Goal: Task Accomplishment & Management: Use online tool/utility

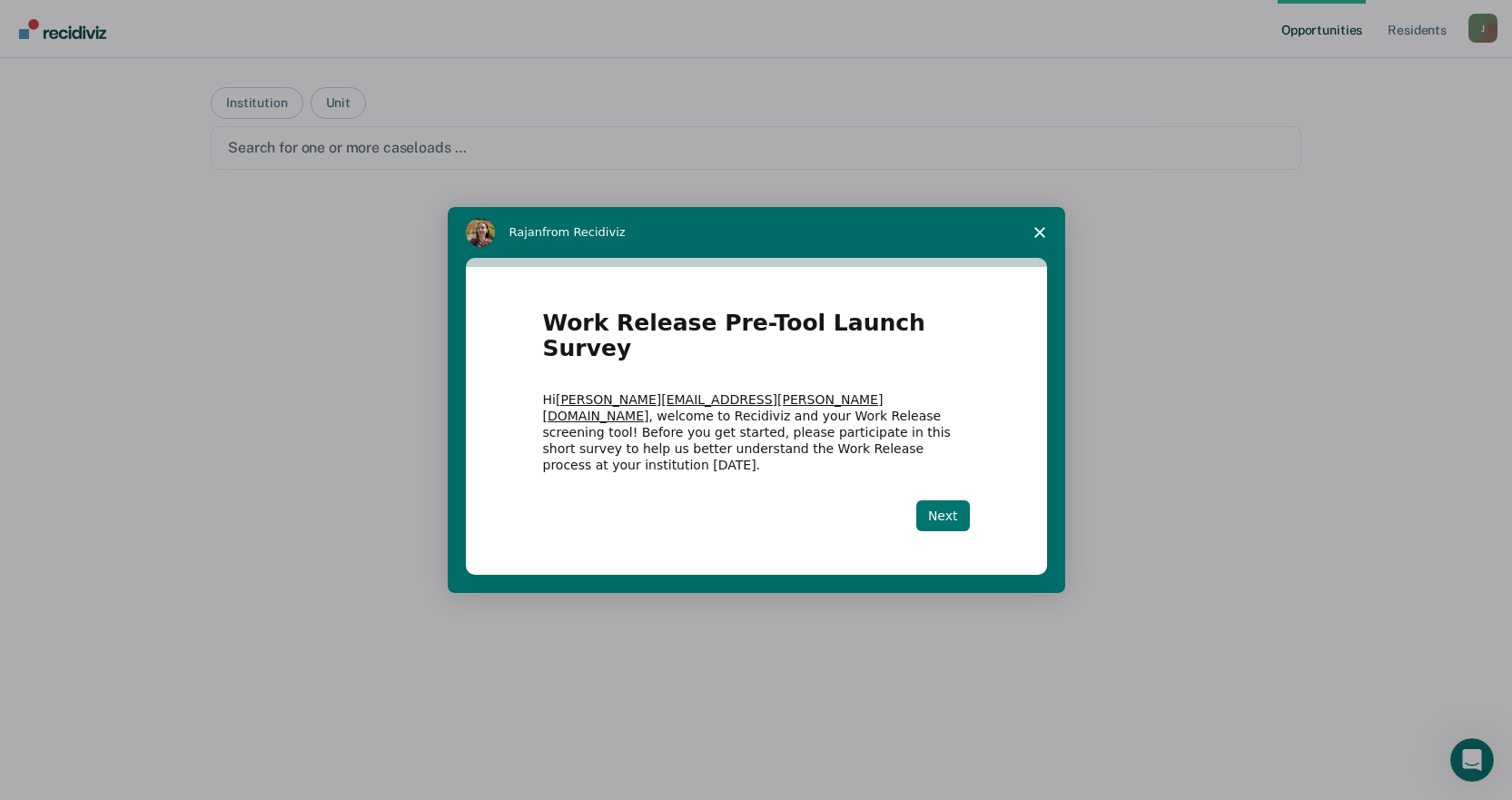
click at [934, 500] on button "Next" at bounding box center [943, 516] width 53 height 31
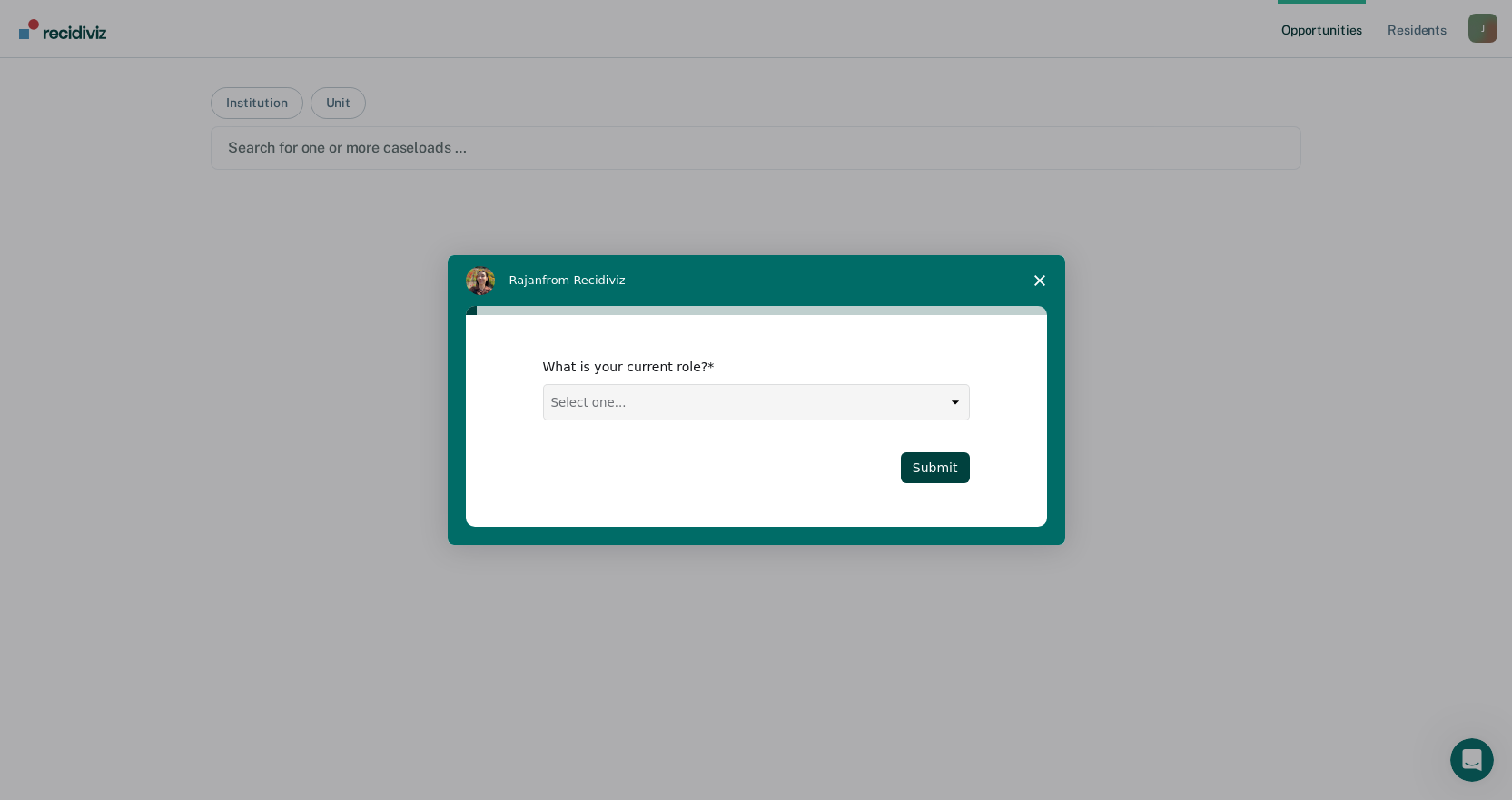
click at [953, 401] on select "Select one... Case Manager FUM Assistant [PERSON_NAME] [PERSON_NAME]" at bounding box center [756, 403] width 425 height 35
select select "Case Manager"
click at [544, 385] on select "Select one... Case Manager FUM Assistant [PERSON_NAME] [PERSON_NAME]" at bounding box center [756, 403] width 425 height 35
click at [922, 464] on button "Submit" at bounding box center [935, 468] width 69 height 31
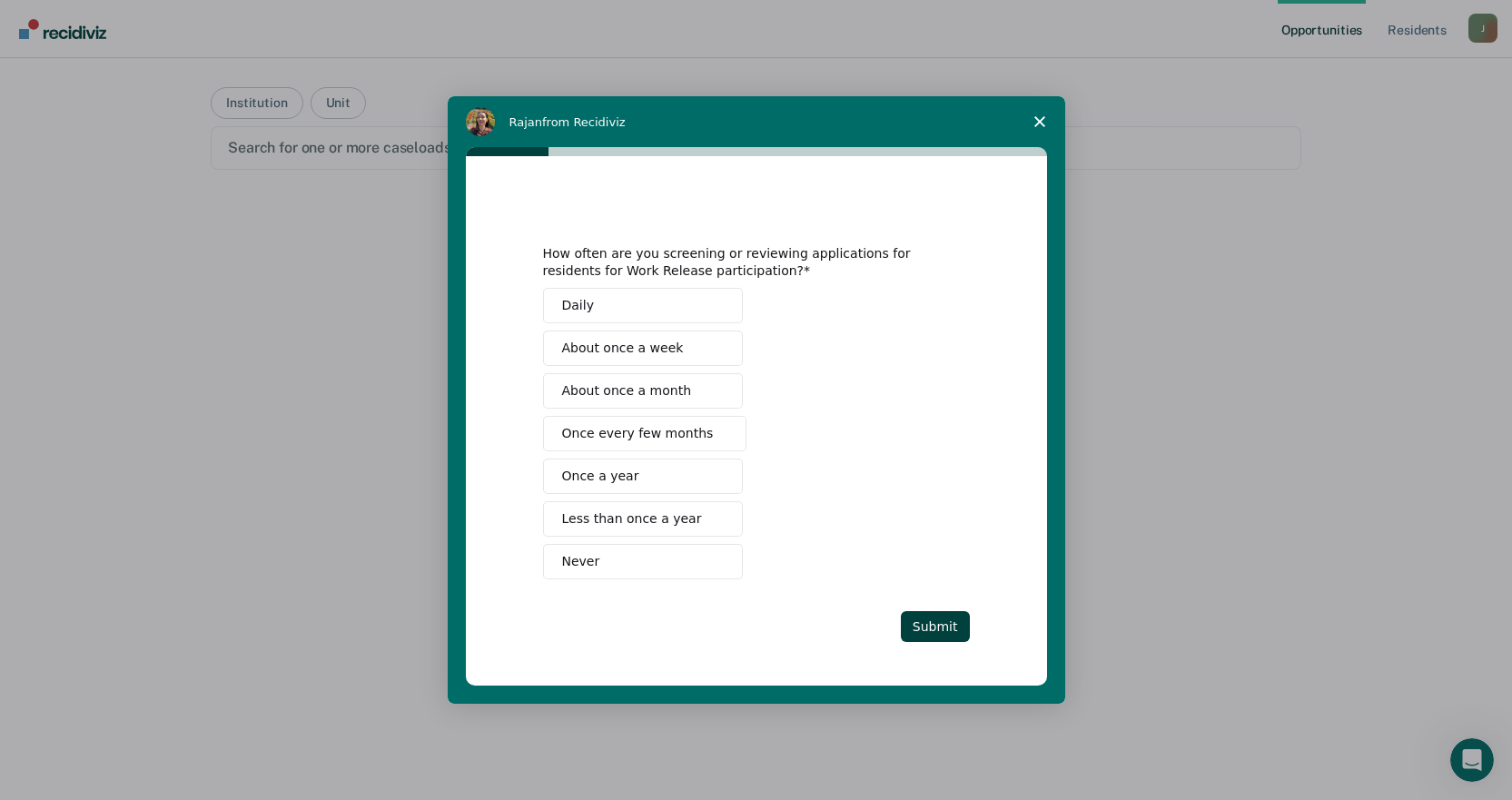
click at [629, 304] on button "Daily" at bounding box center [642, 305] width 199 height 36
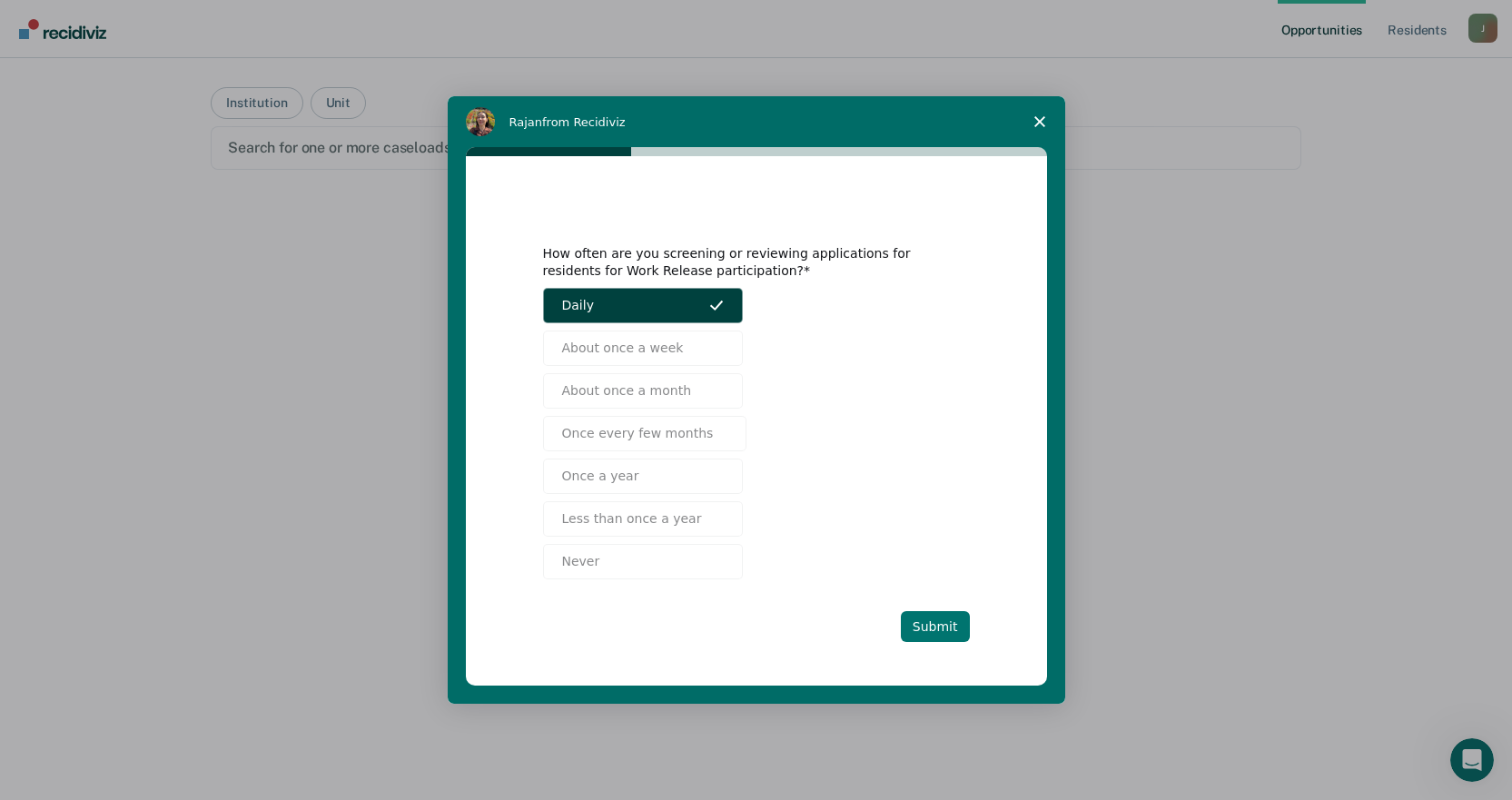
click at [943, 627] on button "Submit" at bounding box center [935, 627] width 69 height 31
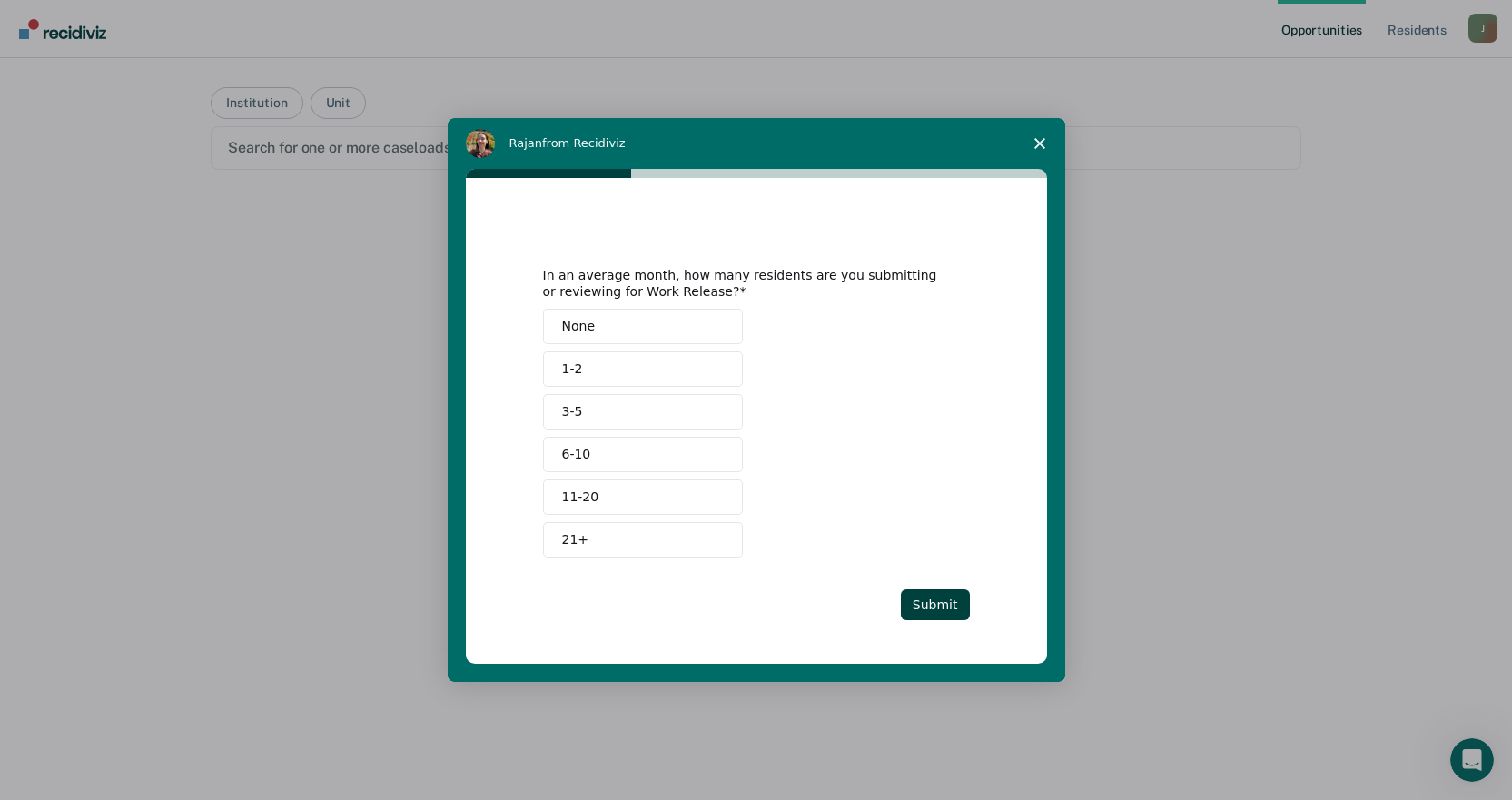
click at [637, 407] on button "3-5" at bounding box center [642, 412] width 199 height 36
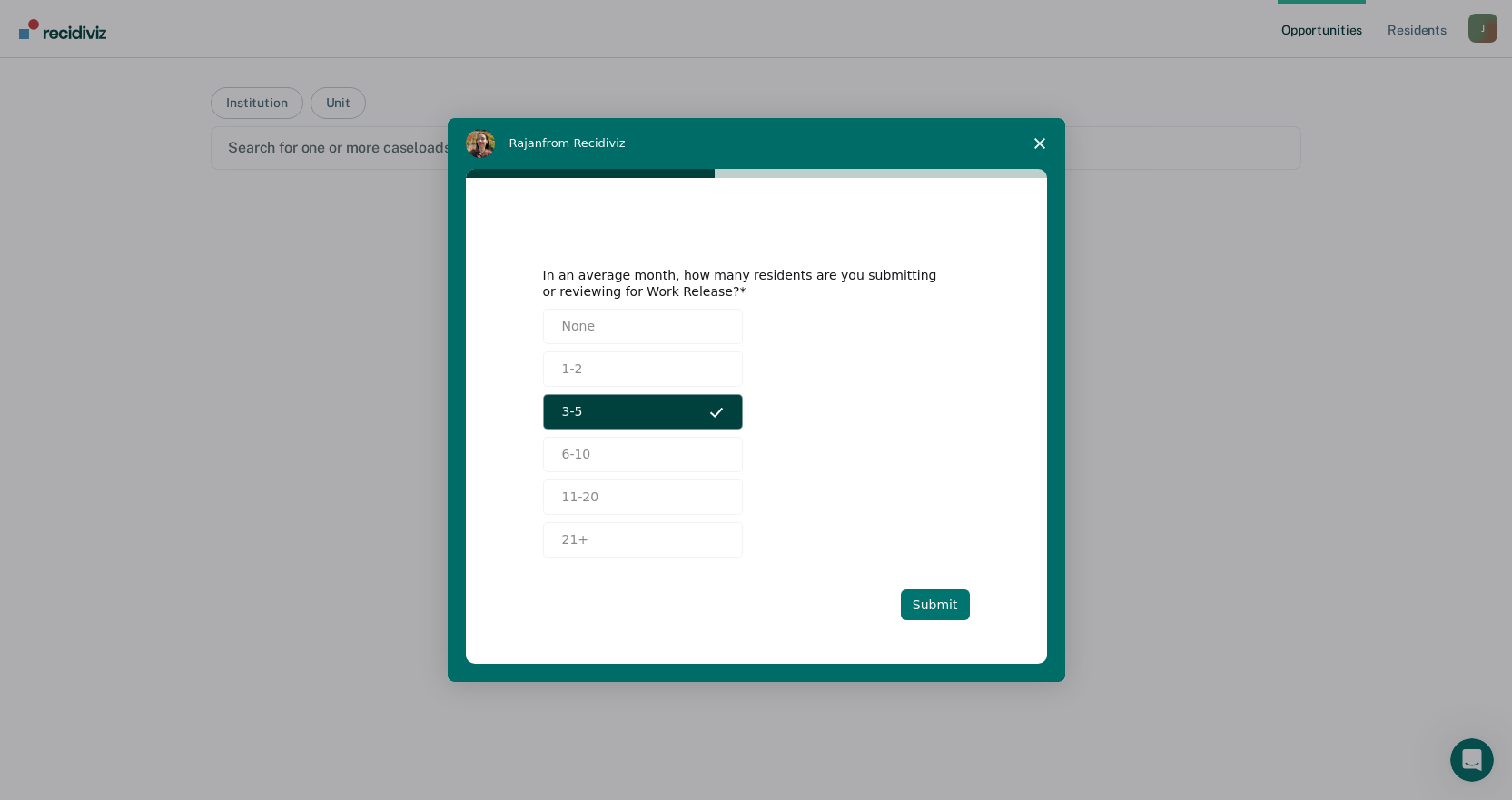
click at [922, 605] on button "Submit" at bounding box center [935, 605] width 69 height 31
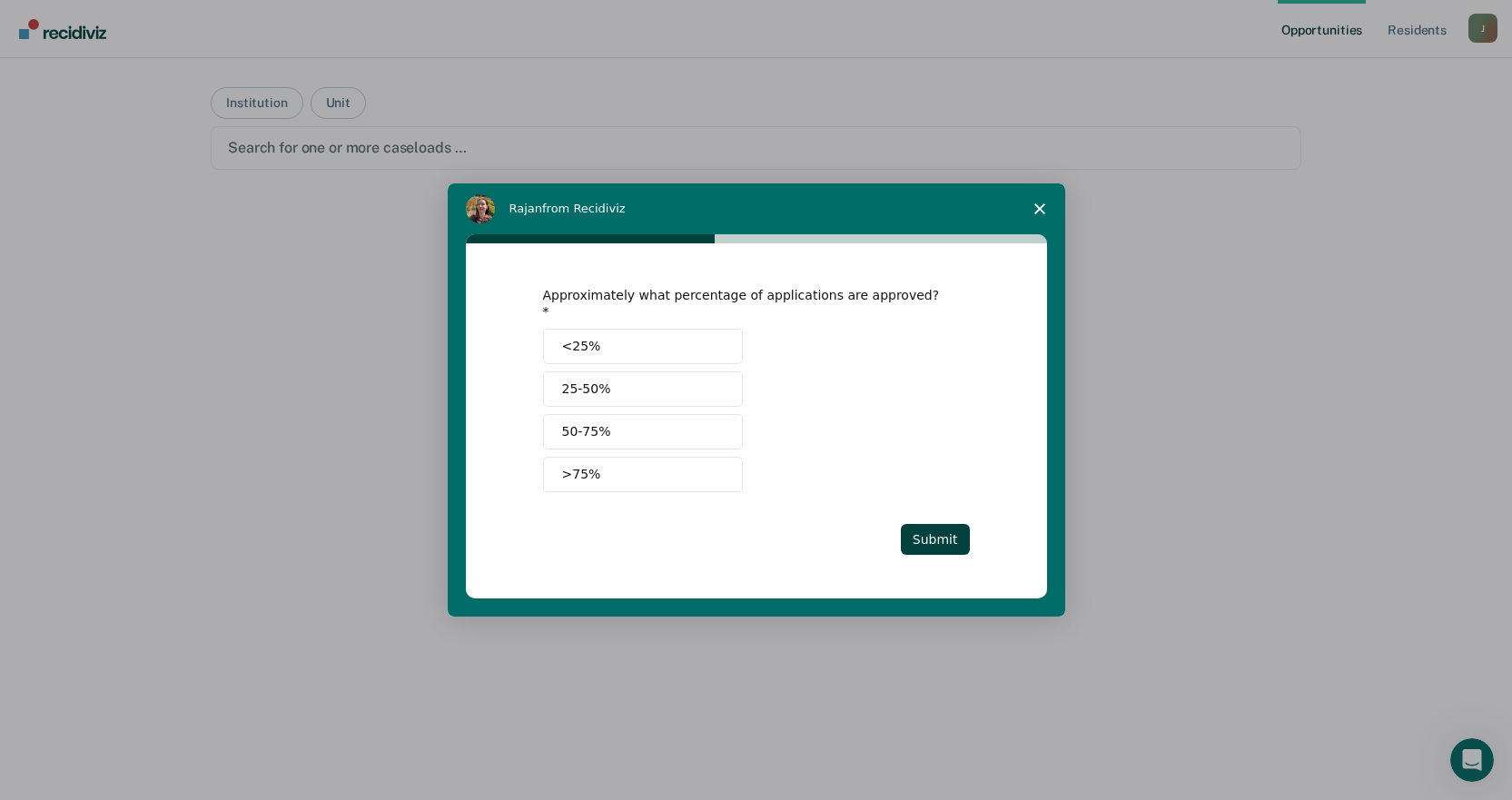
click at [595, 422] on span "50-75%" at bounding box center [585, 431] width 49 height 19
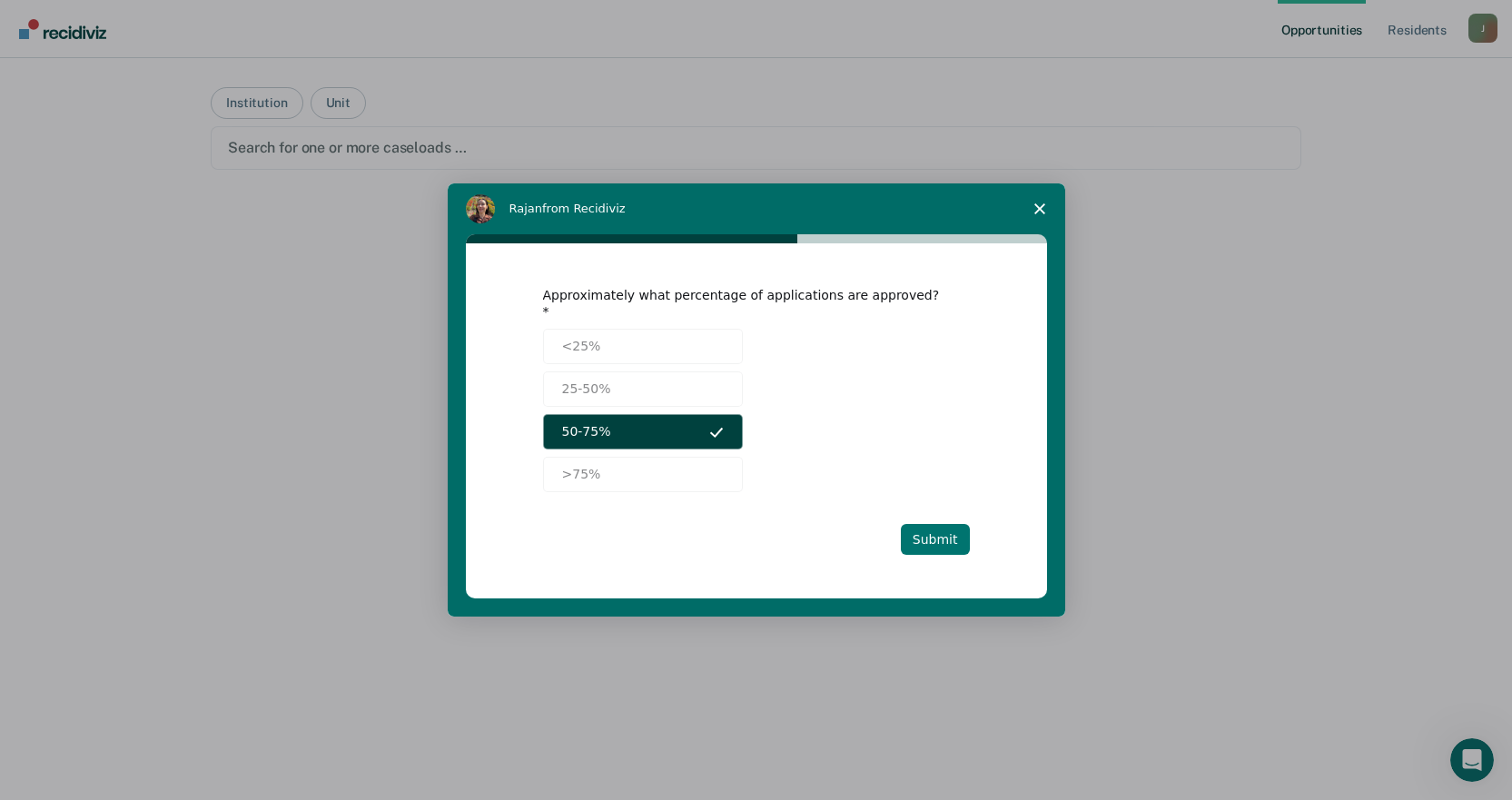
click at [935, 528] on button "Submit" at bounding box center [935, 540] width 69 height 31
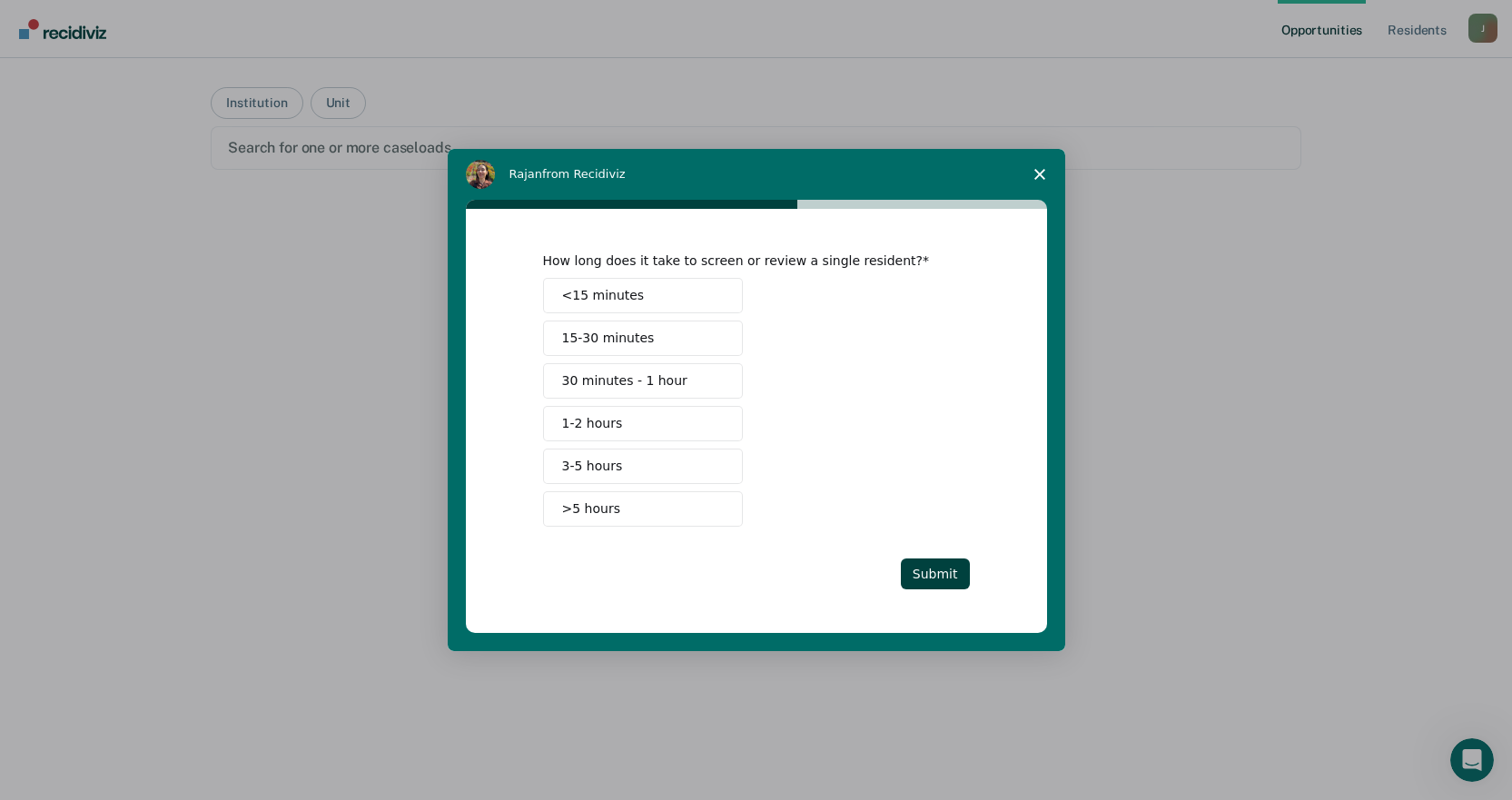
click at [608, 420] on span "1-2 hours" at bounding box center [592, 423] width 61 height 19
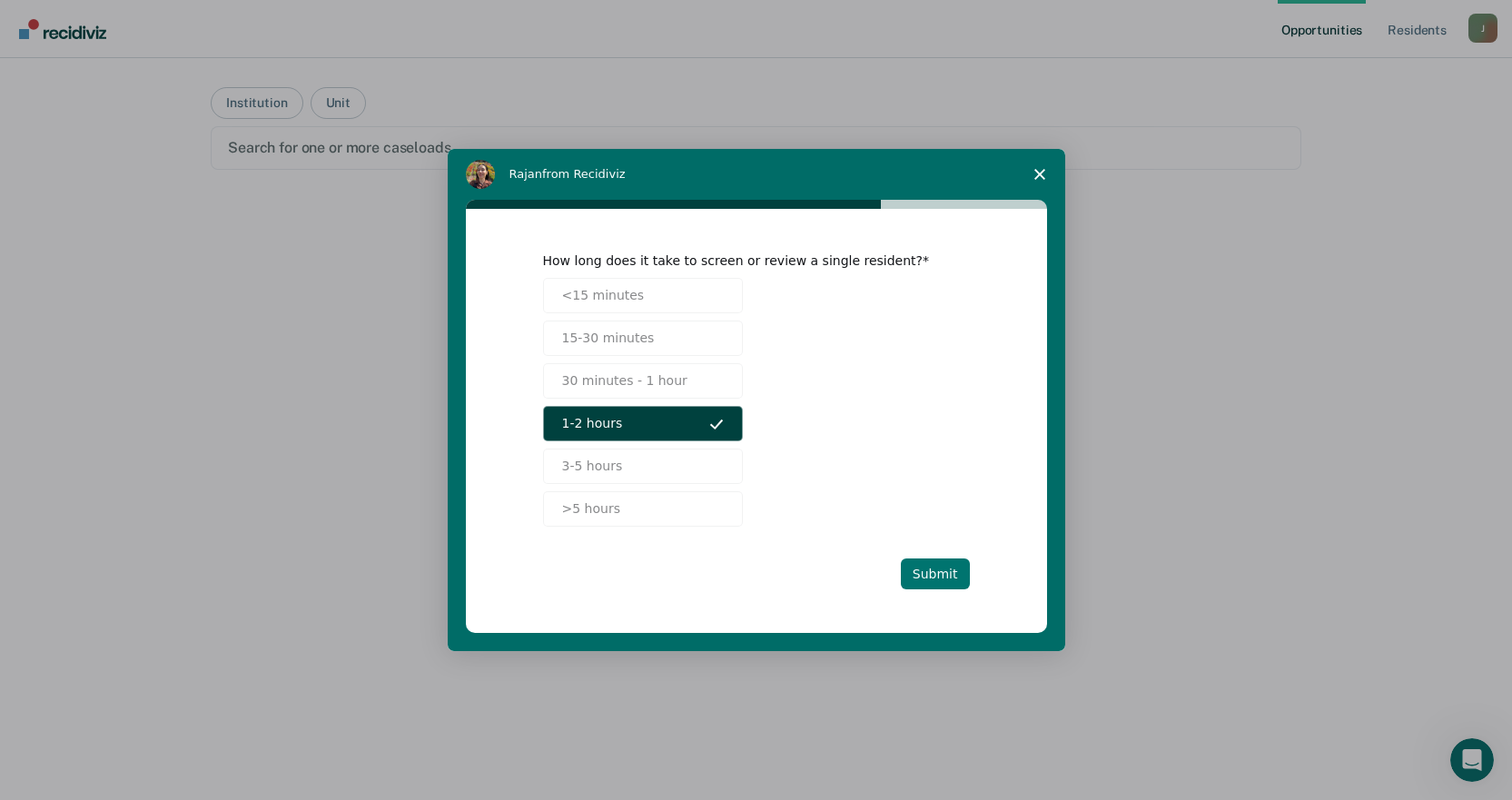
click at [928, 564] on button "Submit" at bounding box center [935, 574] width 69 height 31
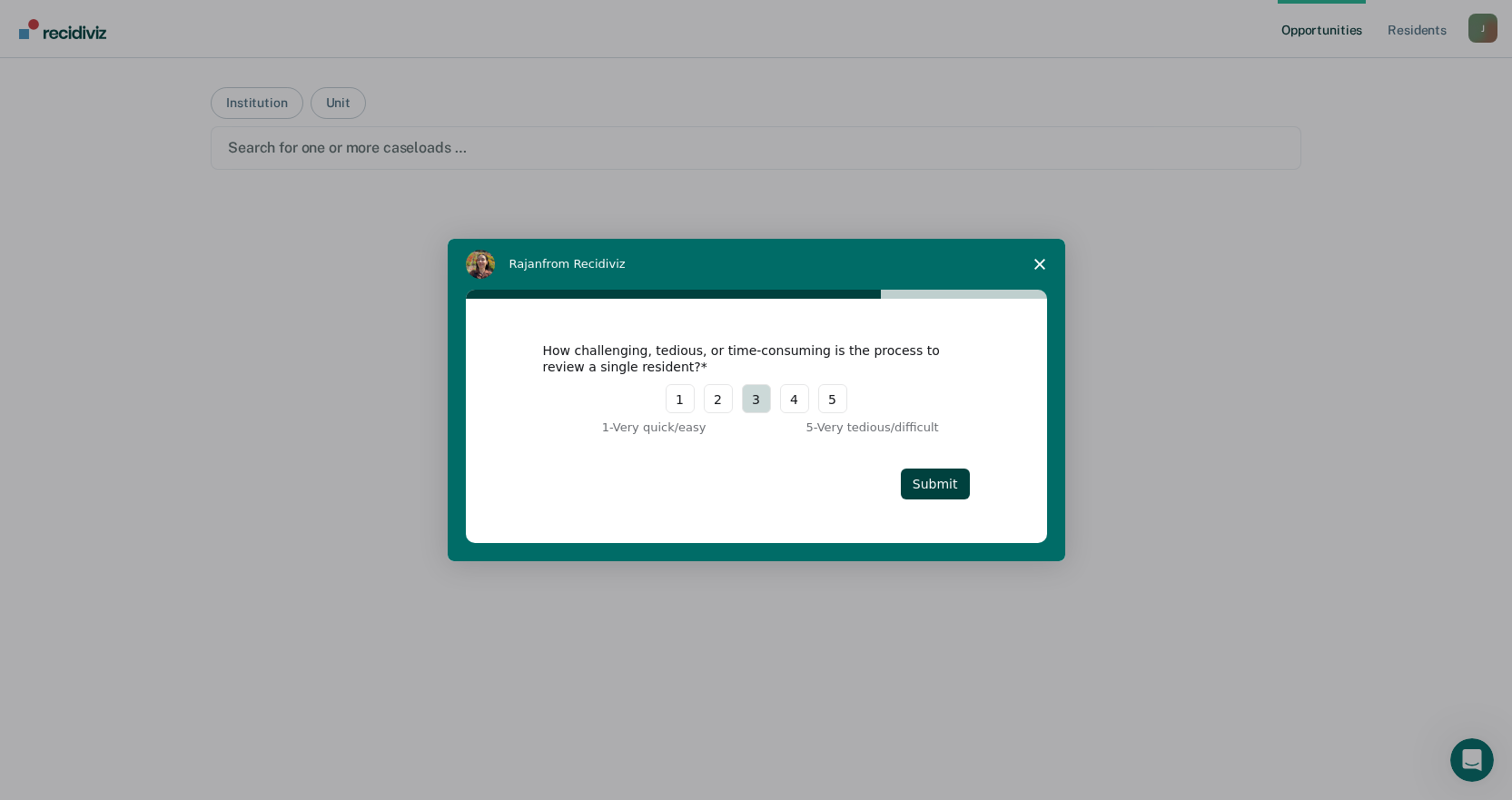
click at [759, 400] on button "3" at bounding box center [756, 399] width 29 height 29
click at [946, 486] on button "Submit" at bounding box center [935, 485] width 69 height 31
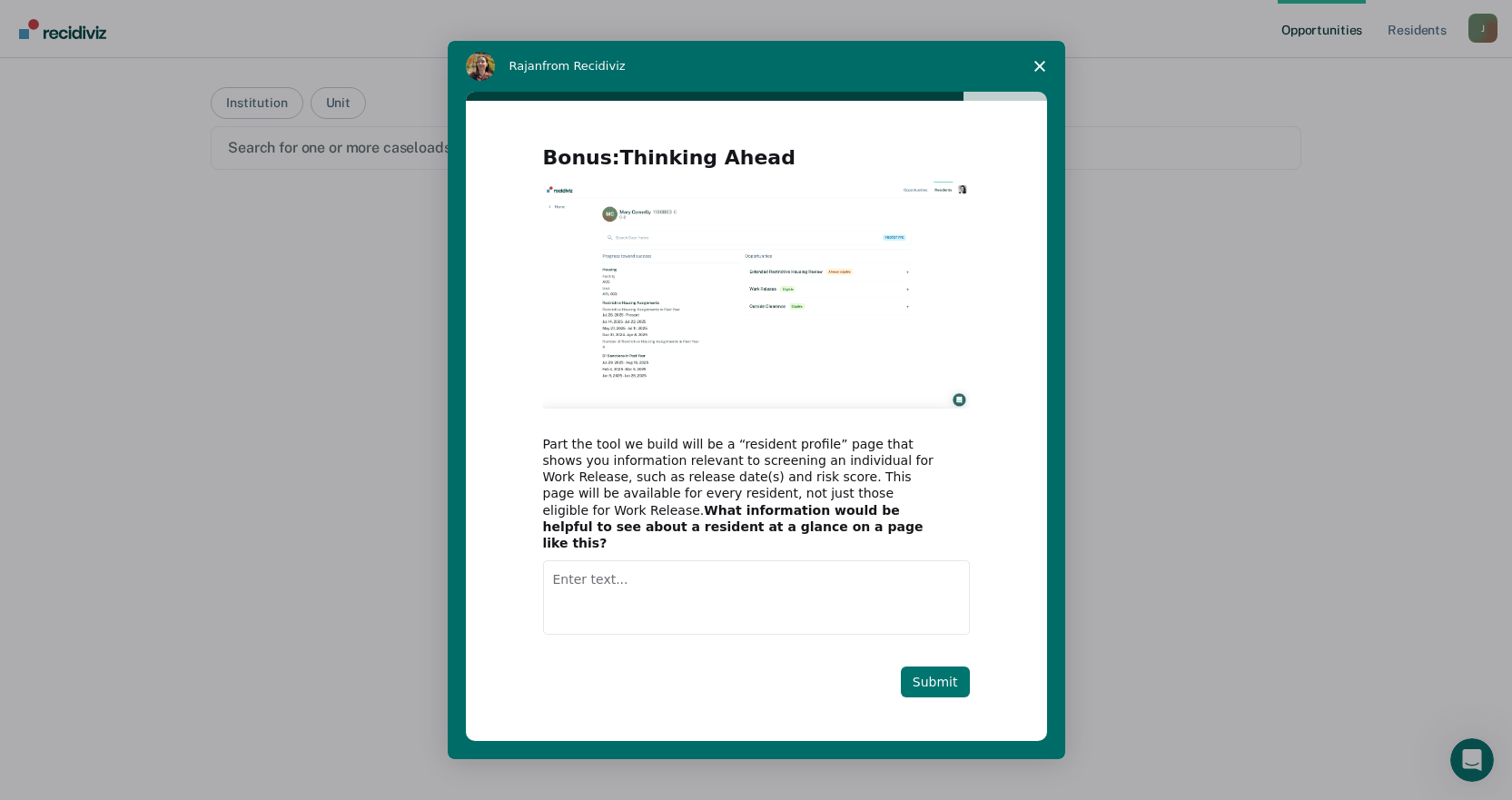
click at [931, 681] on button "Submit" at bounding box center [935, 682] width 69 height 31
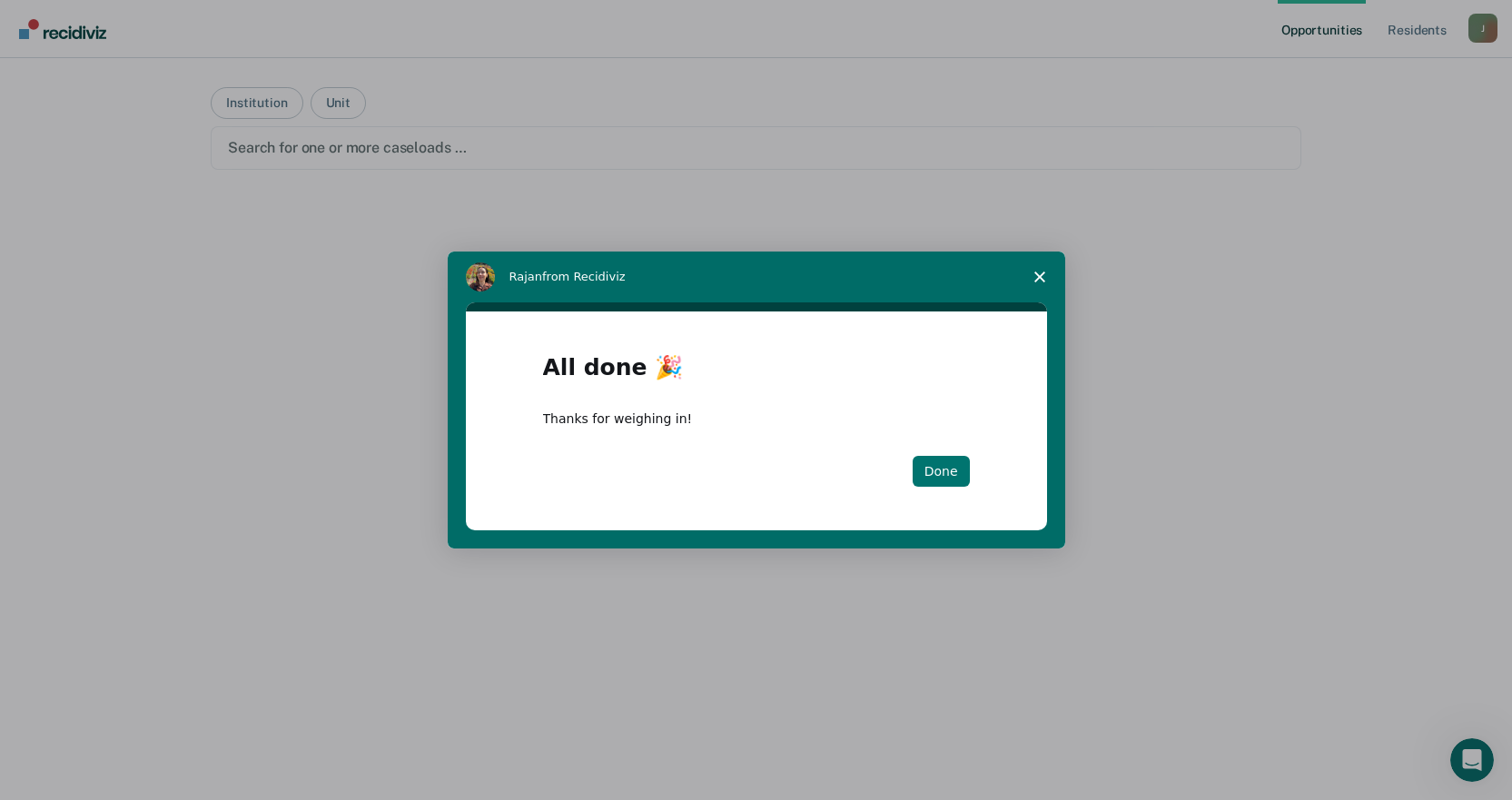
click at [936, 478] on button "Done" at bounding box center [941, 472] width 57 height 31
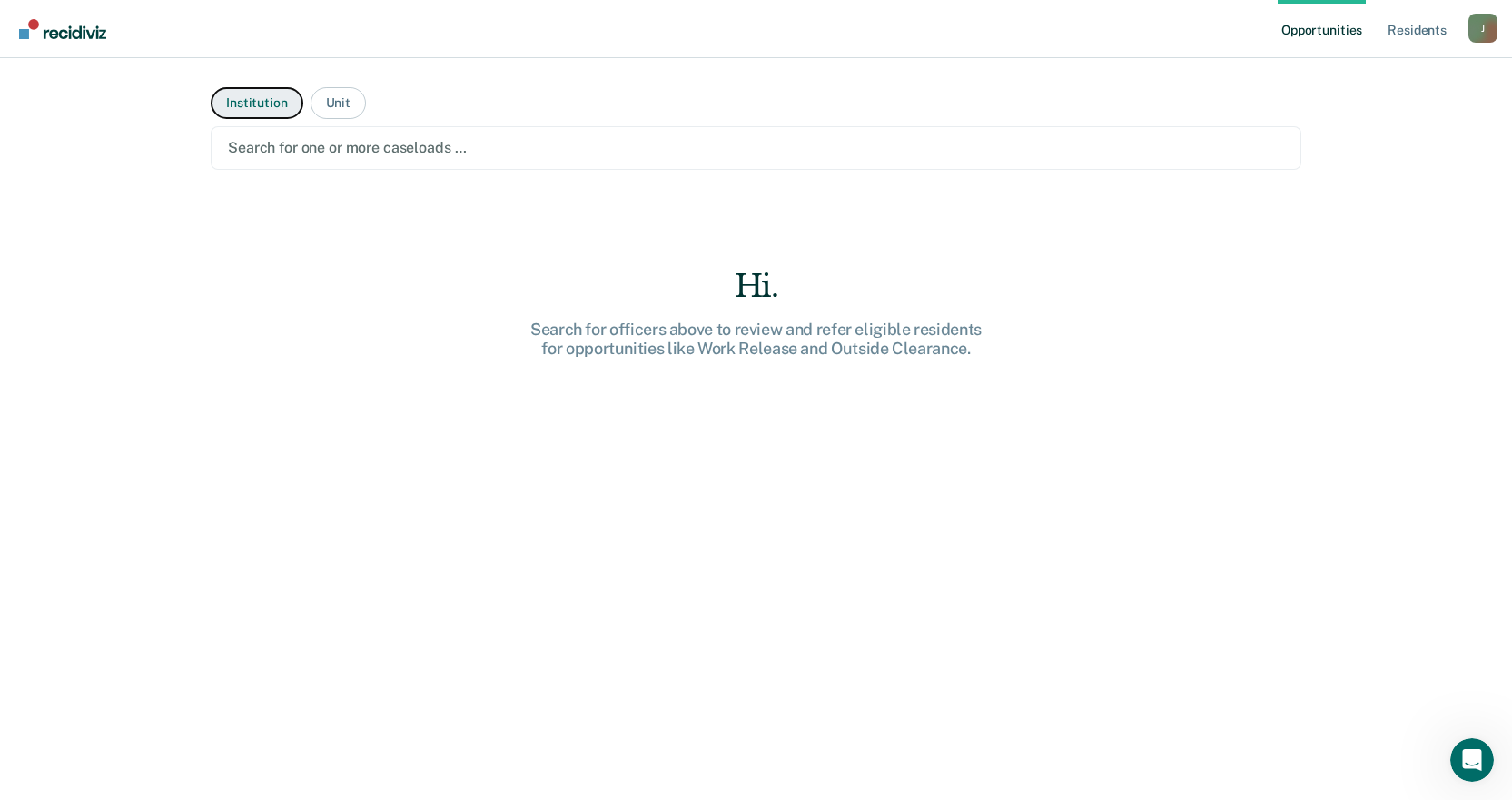
click at [239, 98] on button "Institution" at bounding box center [256, 103] width 92 height 32
click at [265, 149] on div at bounding box center [756, 147] width 1056 height 21
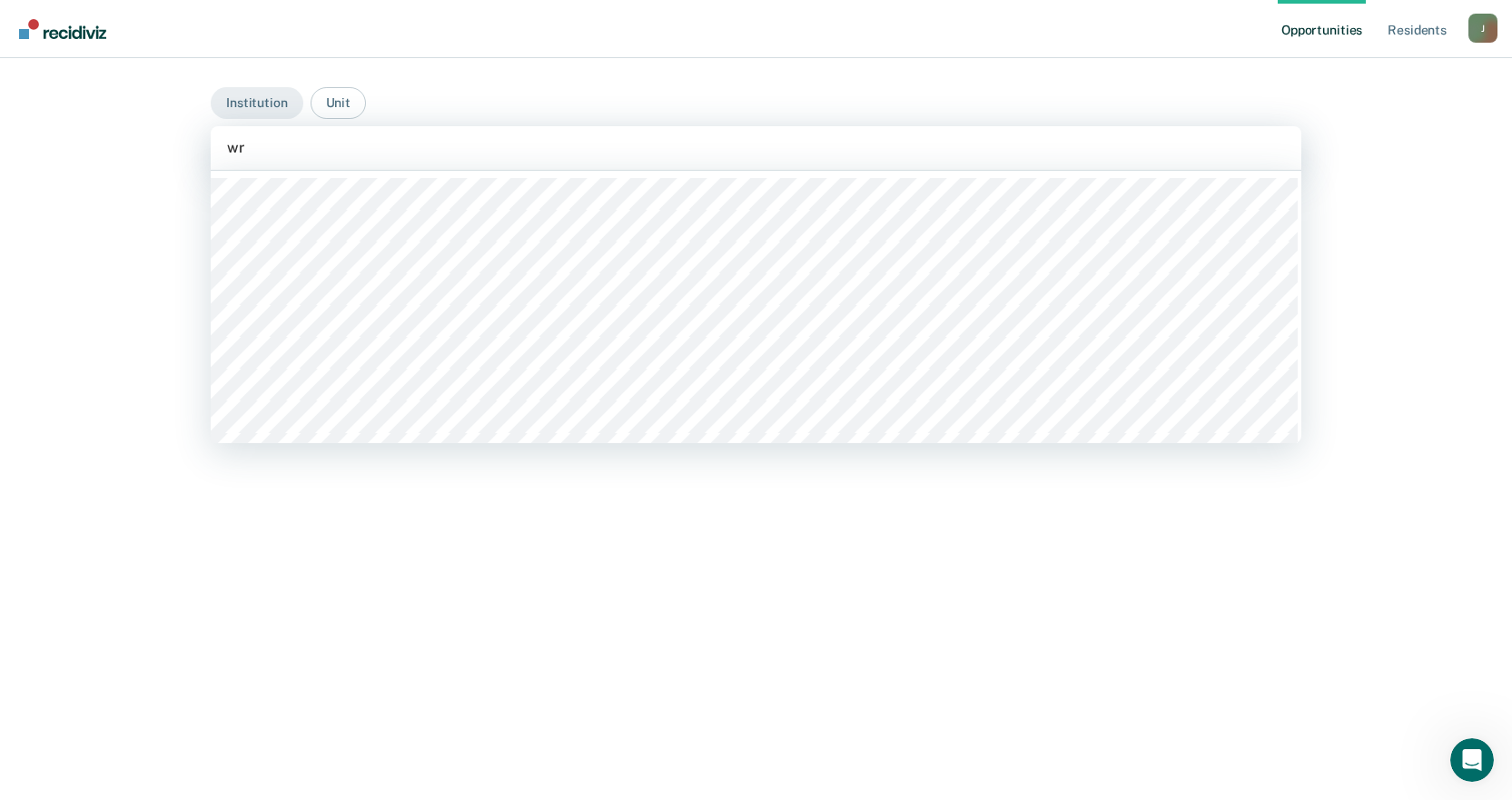
type input "wrd"
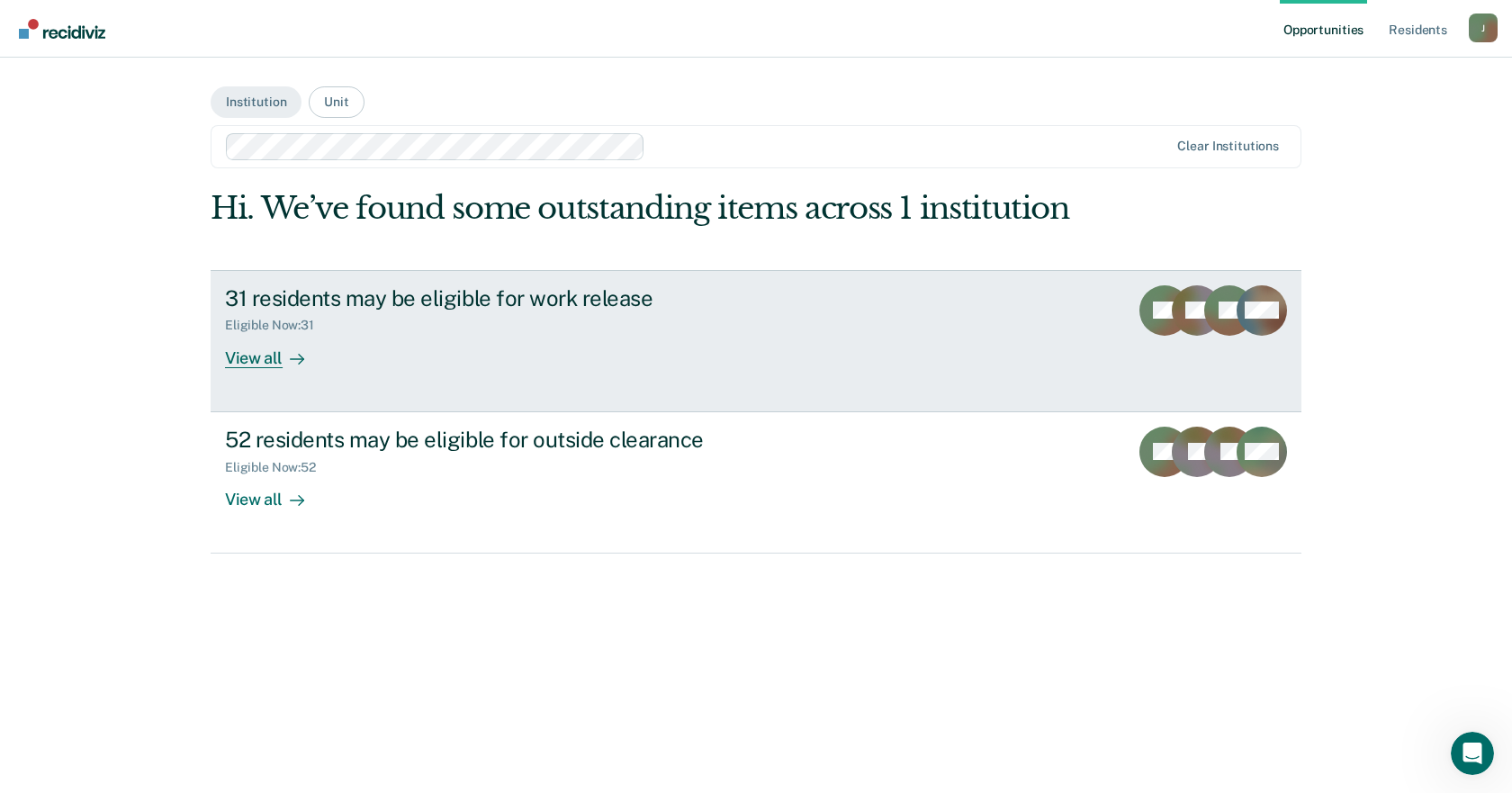
click at [256, 366] on div "View all" at bounding box center [275, 350] width 101 height 36
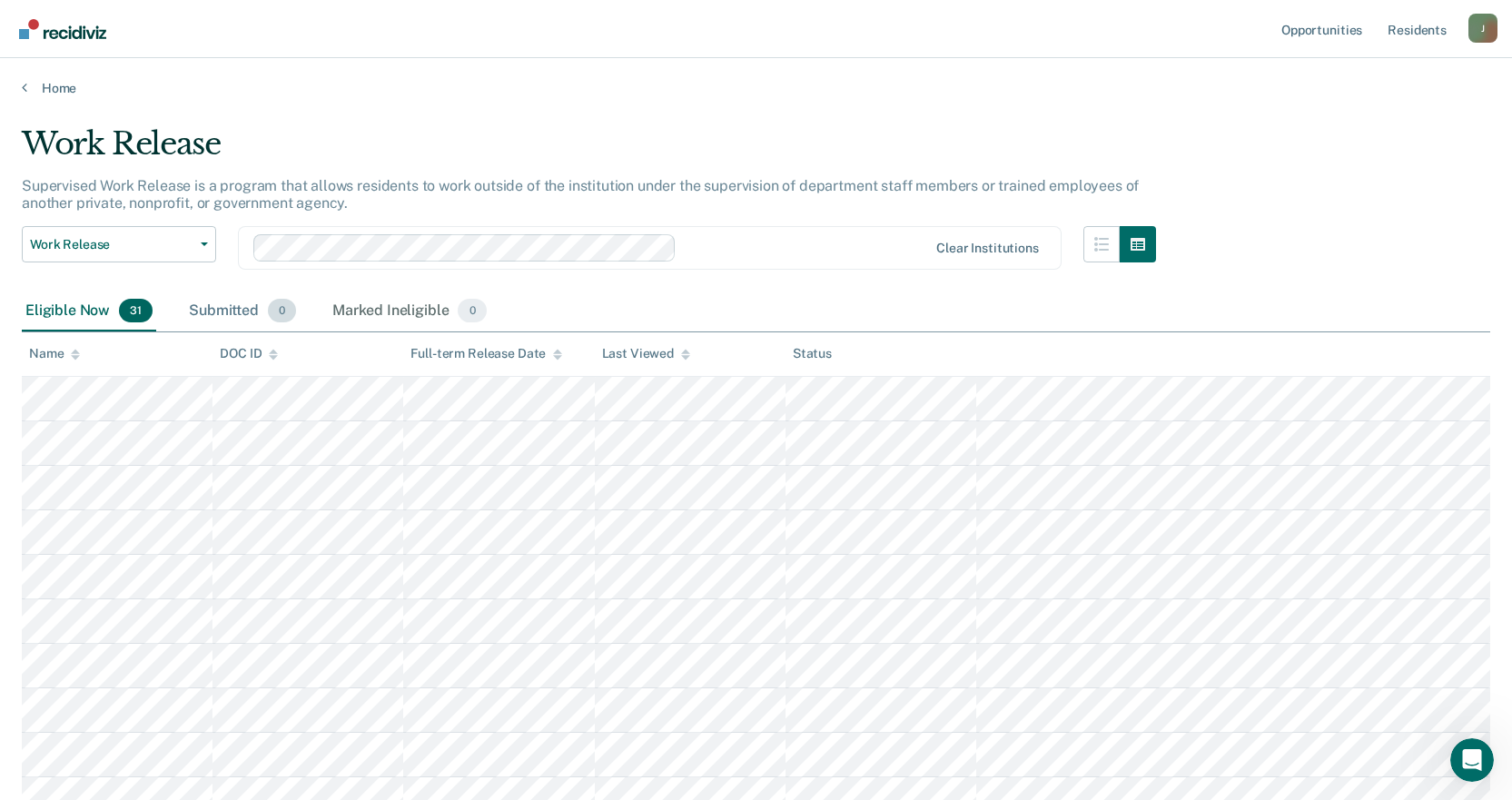
click at [192, 305] on div "Submitted 0" at bounding box center [242, 311] width 114 height 40
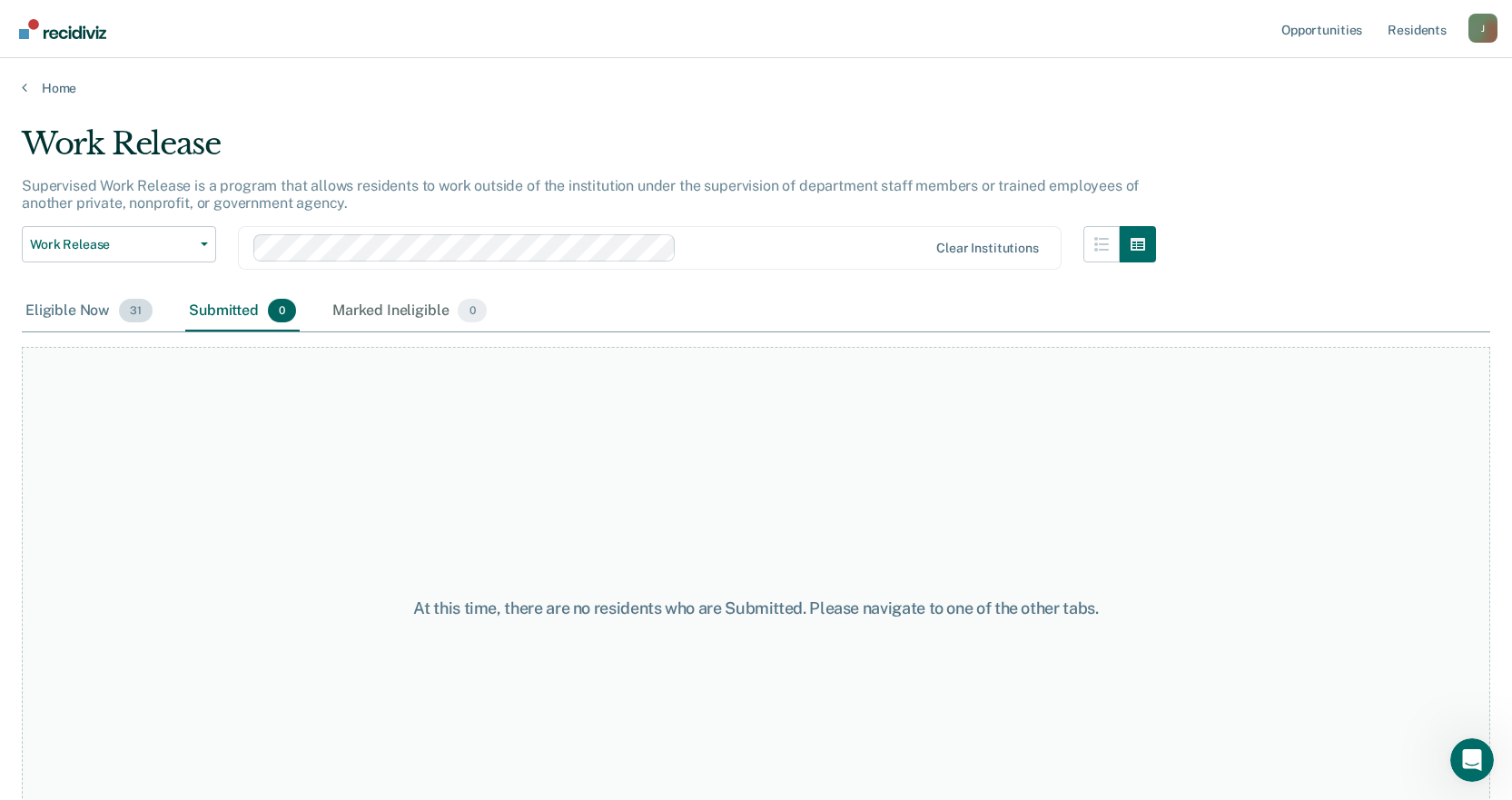
click at [72, 311] on div "Eligible Now 31" at bounding box center [89, 311] width 134 height 40
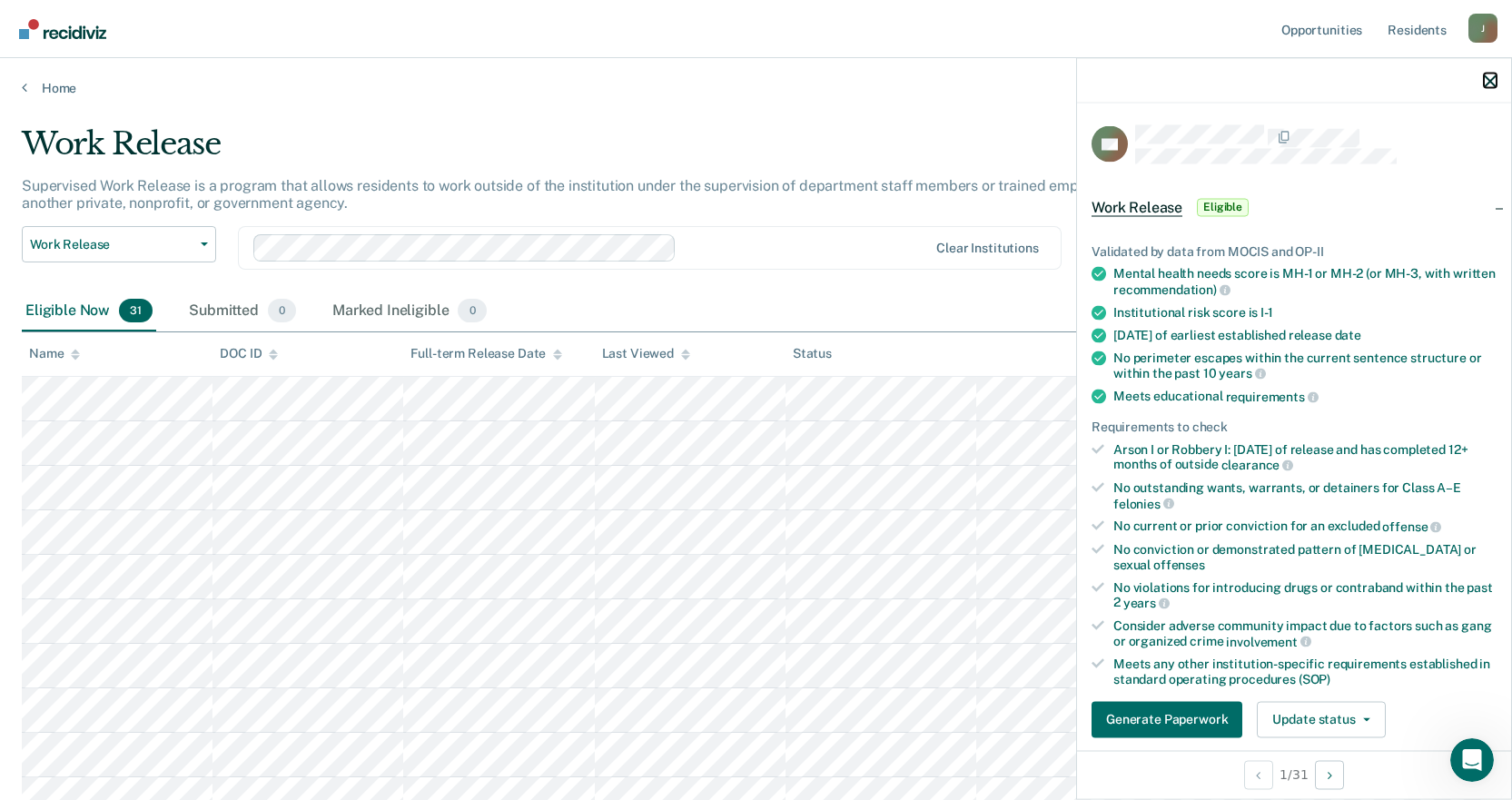
click at [1495, 83] on icon "button" at bounding box center [1490, 81] width 13 height 13
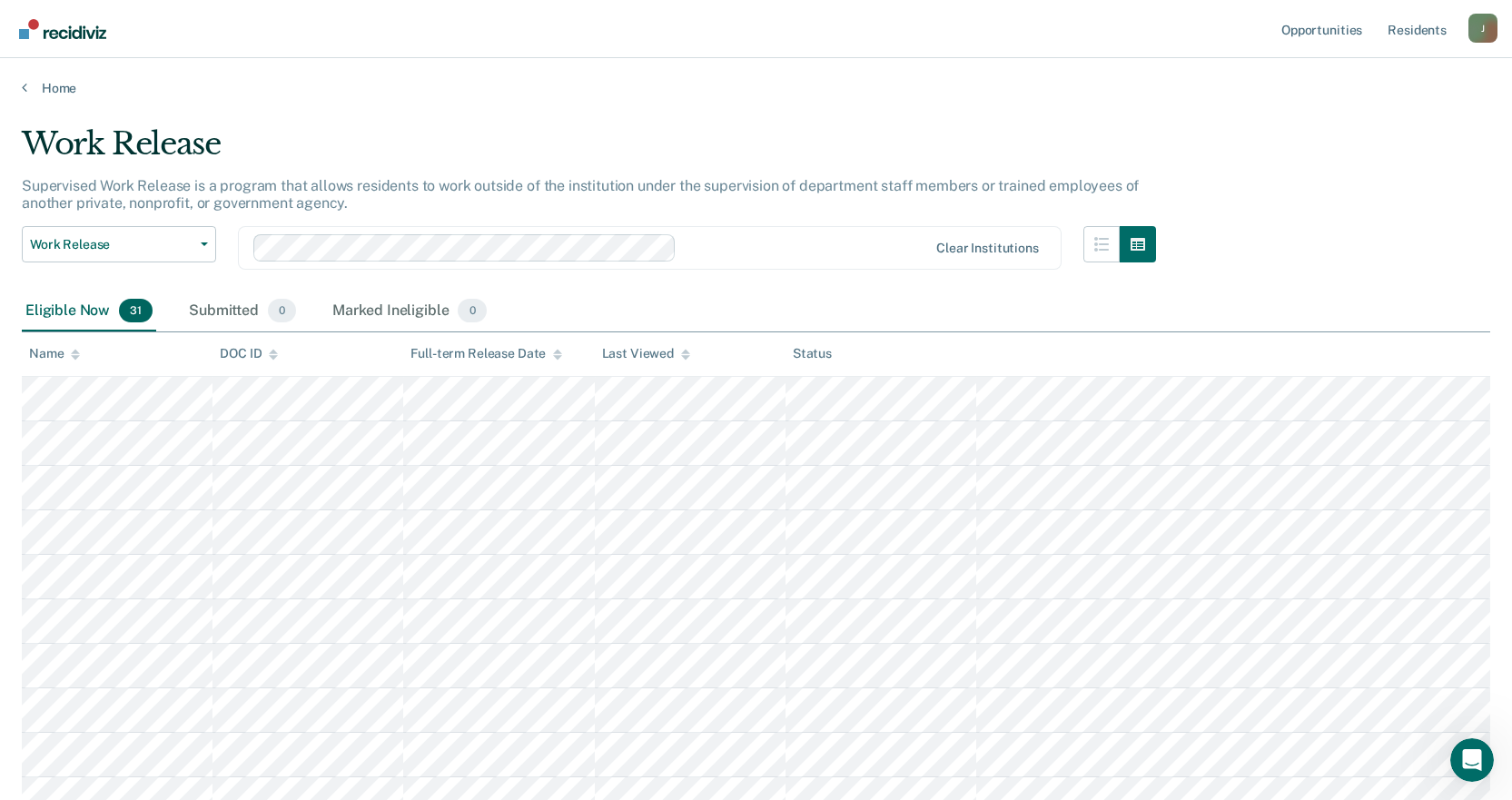
click at [674, 299] on div "Eligible Now 31 Submitted 0 Marked Ineligible 0" at bounding box center [756, 312] width 1468 height 40
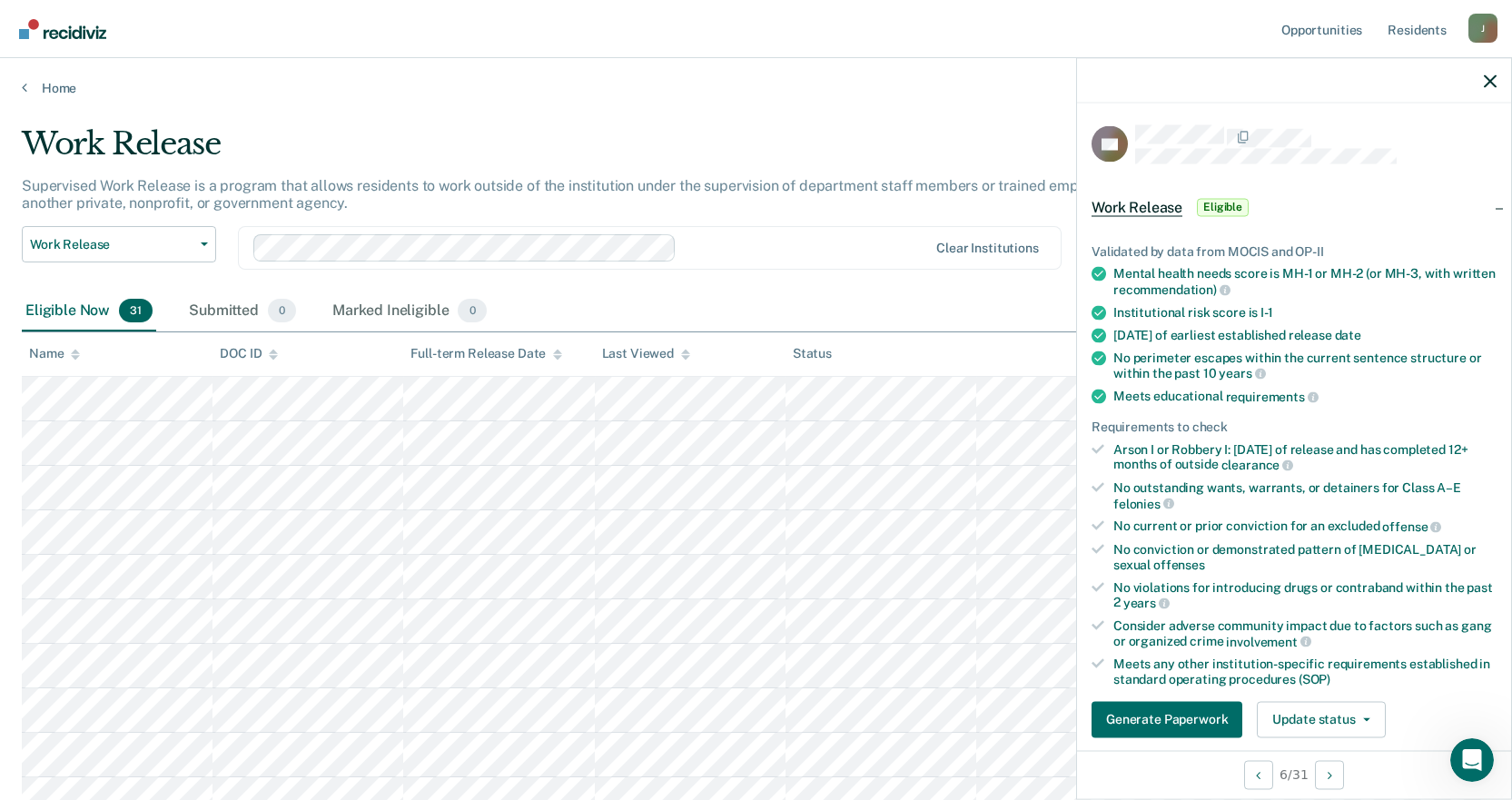
click at [1501, 86] on div at bounding box center [1293, 80] width 434 height 45
click at [1477, 86] on div at bounding box center [1293, 80] width 434 height 45
click at [1493, 77] on icon "button" at bounding box center [1490, 81] width 13 height 13
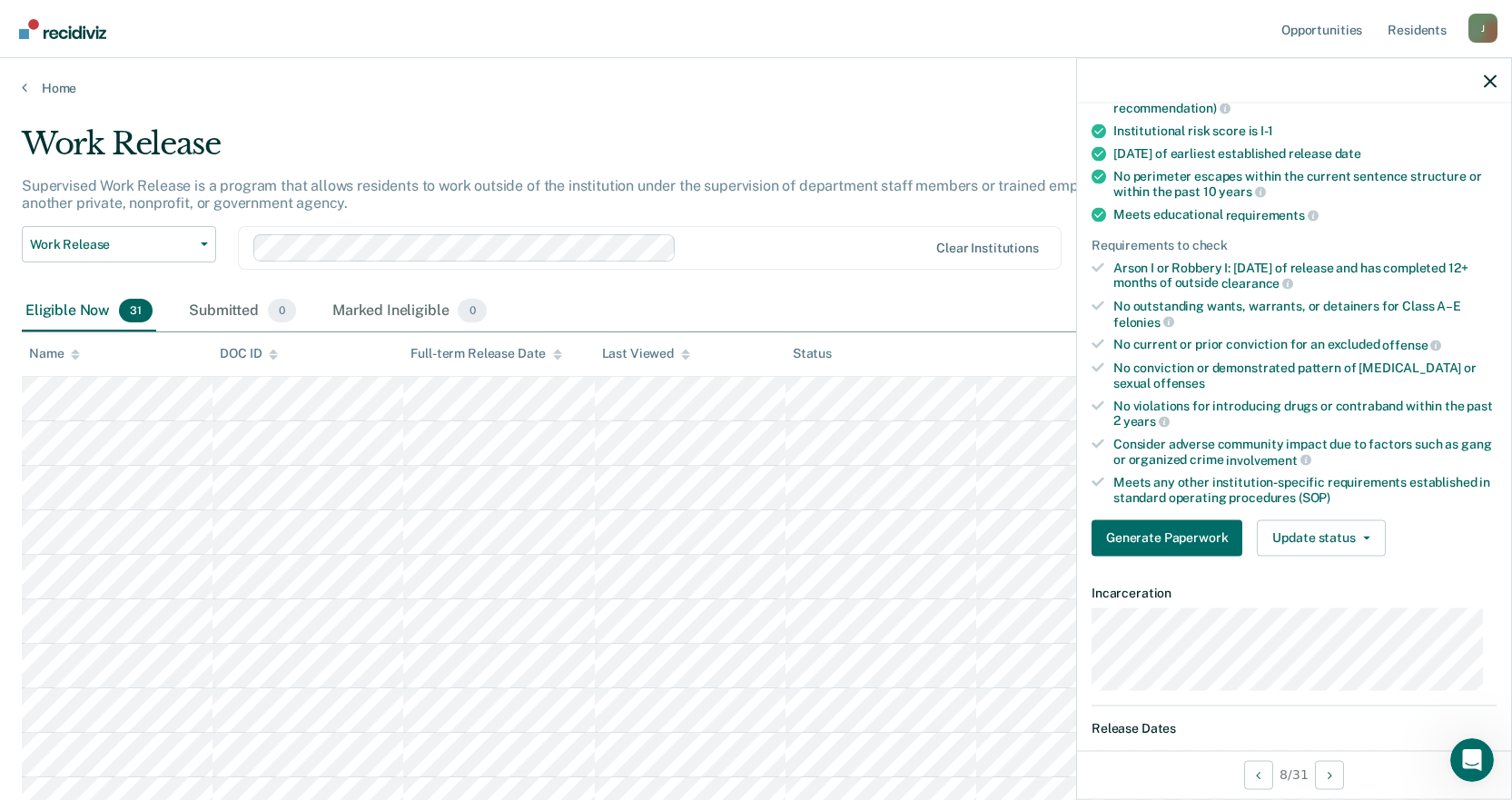
scroll to position [91, 0]
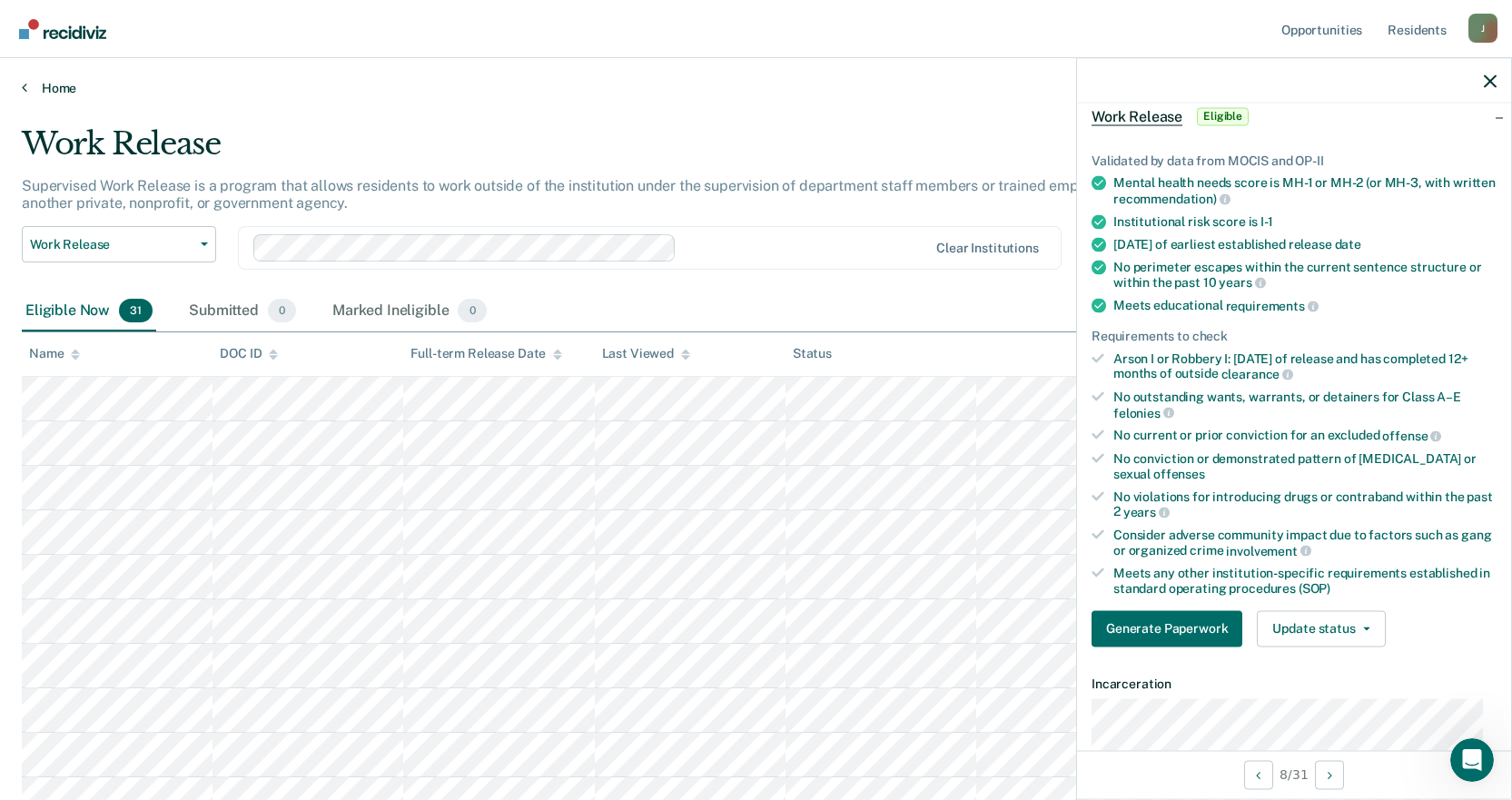
click at [59, 83] on link "Home" at bounding box center [756, 88] width 1468 height 17
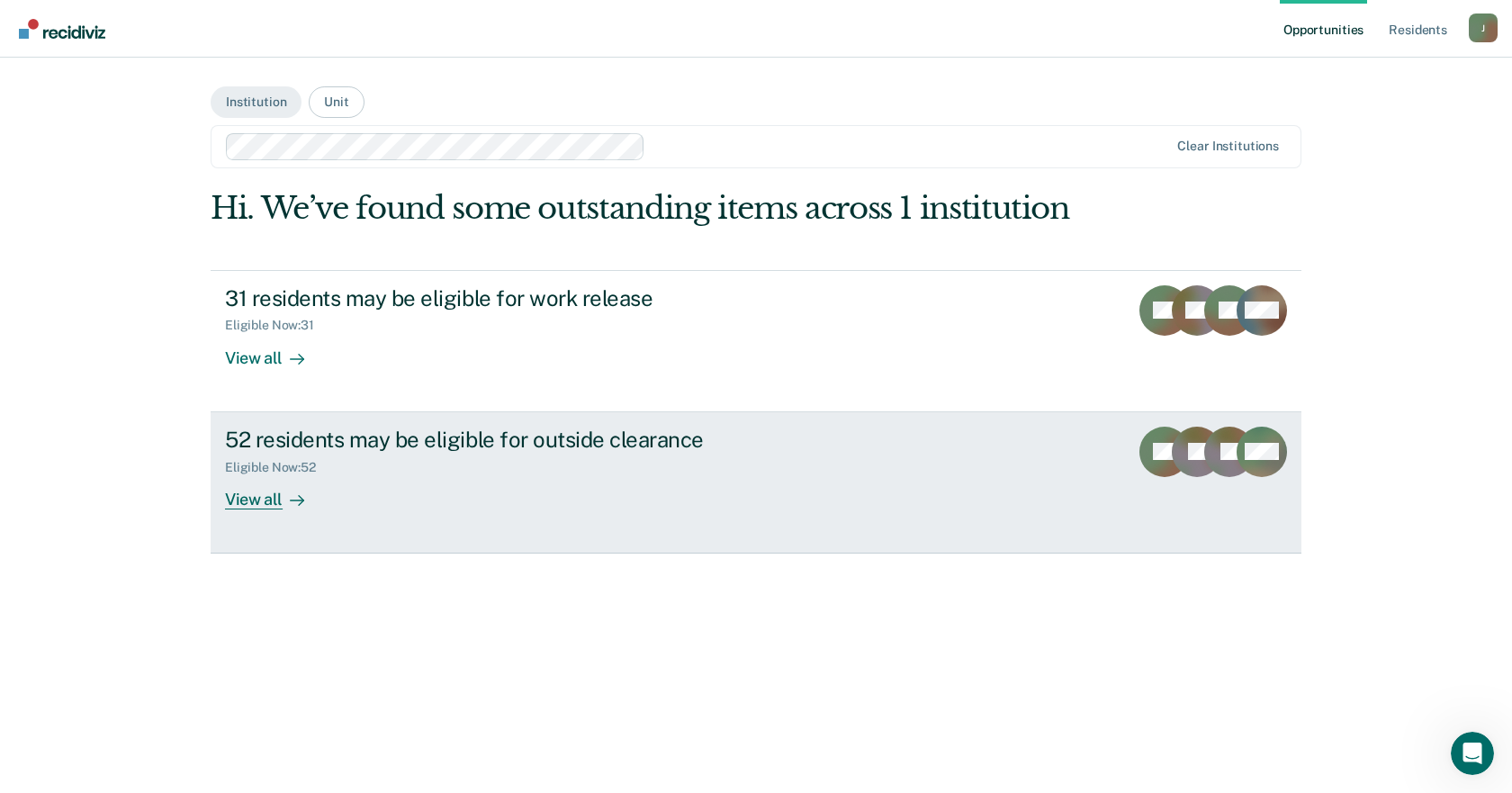
click at [438, 449] on div "52 residents may be eligible for outside clearance" at bounding box center [540, 439] width 632 height 26
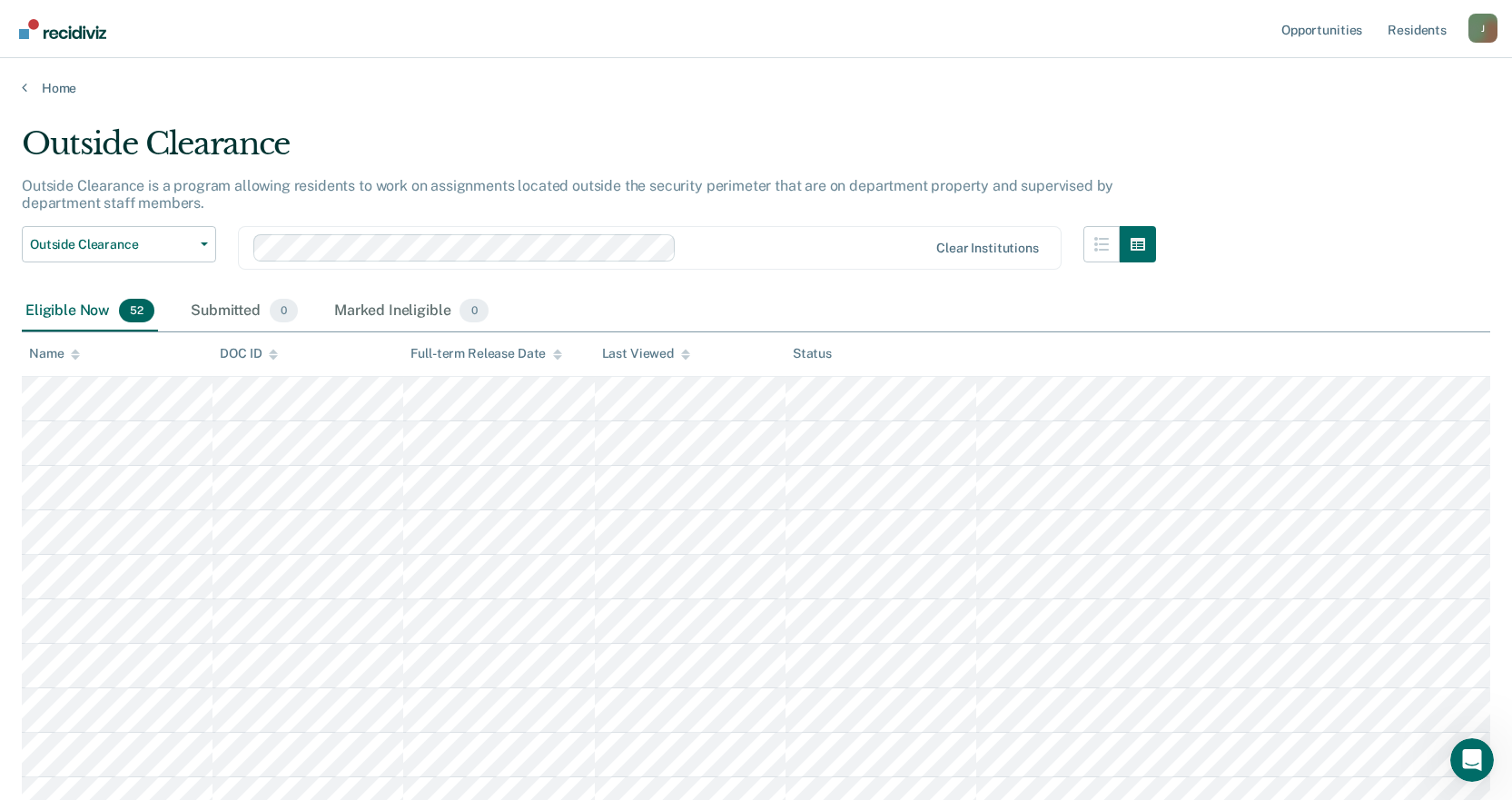
scroll to position [272, 0]
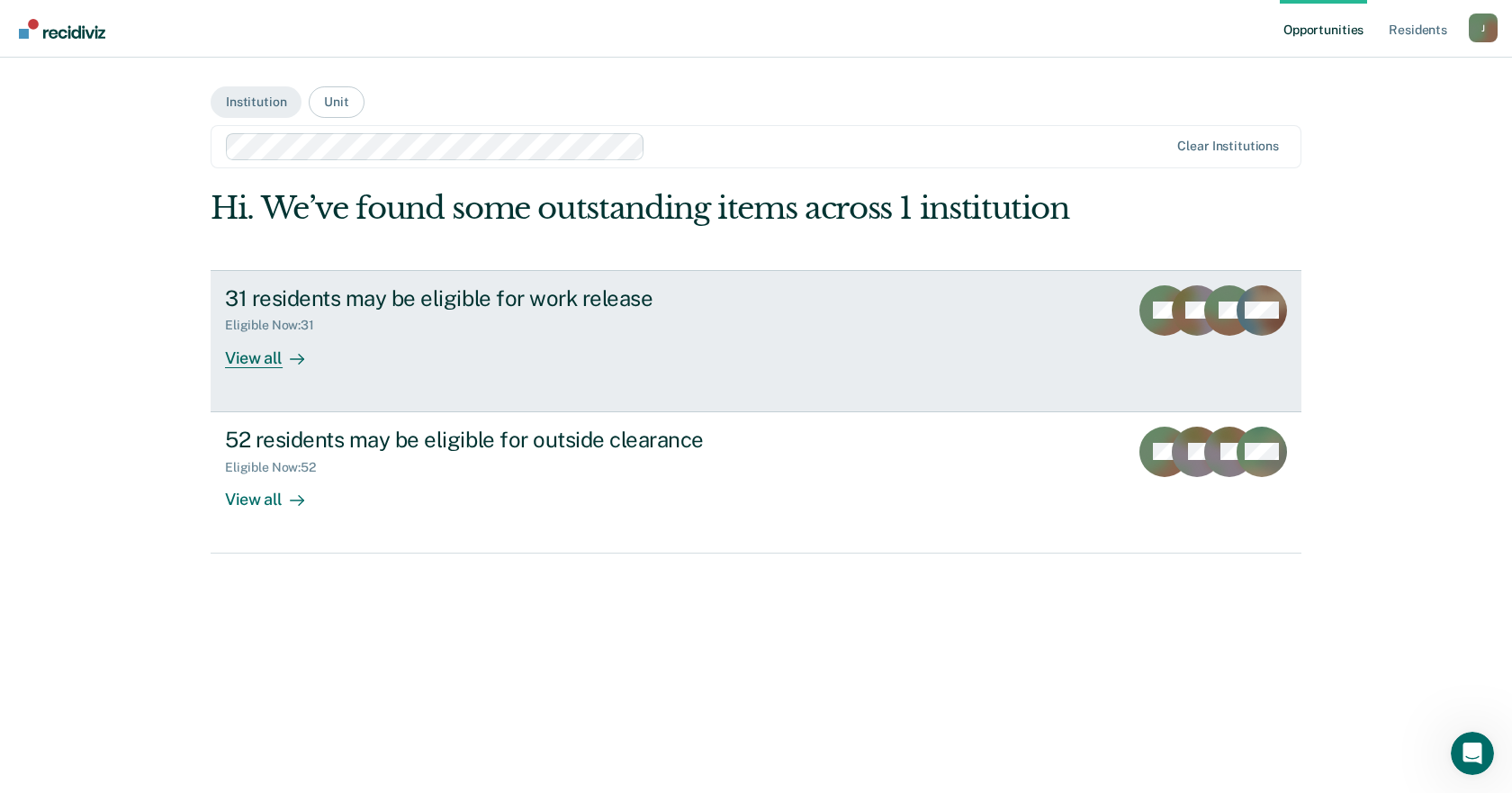
click at [261, 355] on div "View all" at bounding box center [275, 350] width 101 height 36
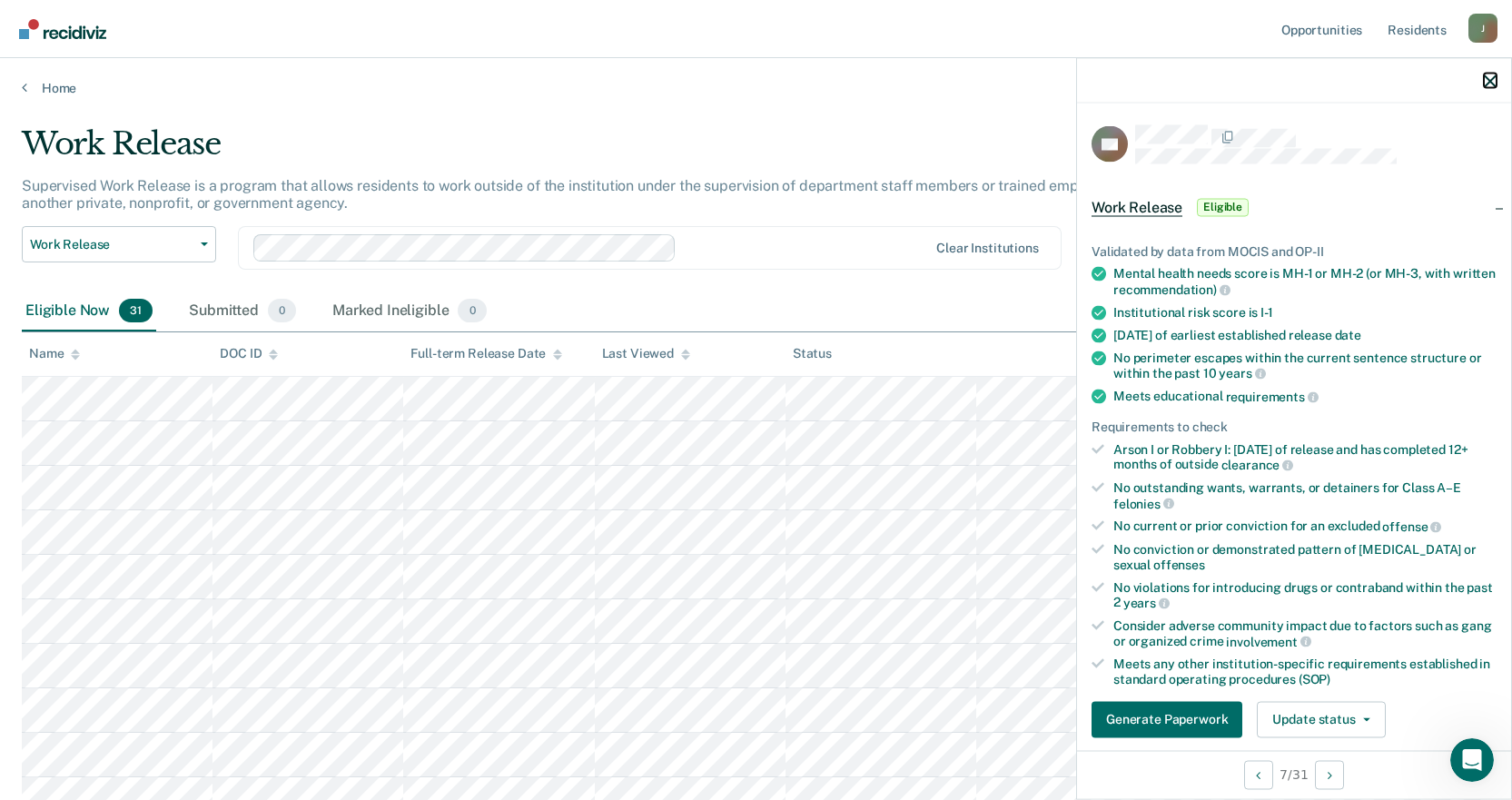
click at [1491, 79] on icon "button" at bounding box center [1490, 81] width 13 height 13
